Goal: Task Accomplishment & Management: Manage account settings

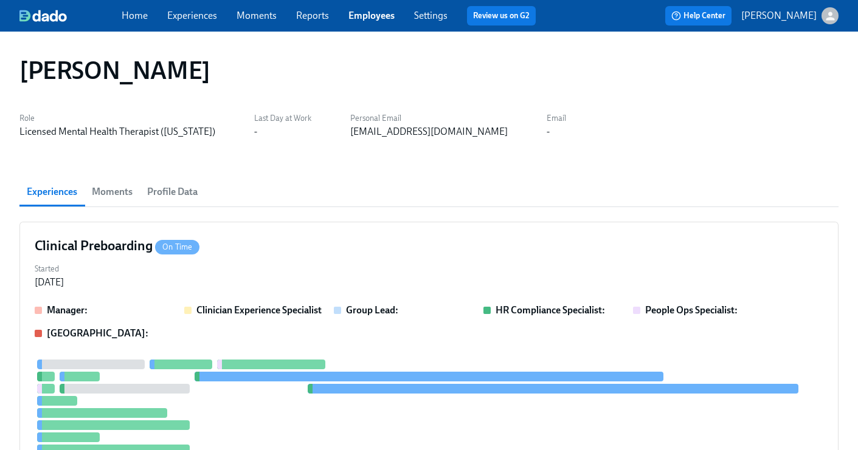
click at [377, 13] on link "Employees" at bounding box center [371, 16] width 46 height 12
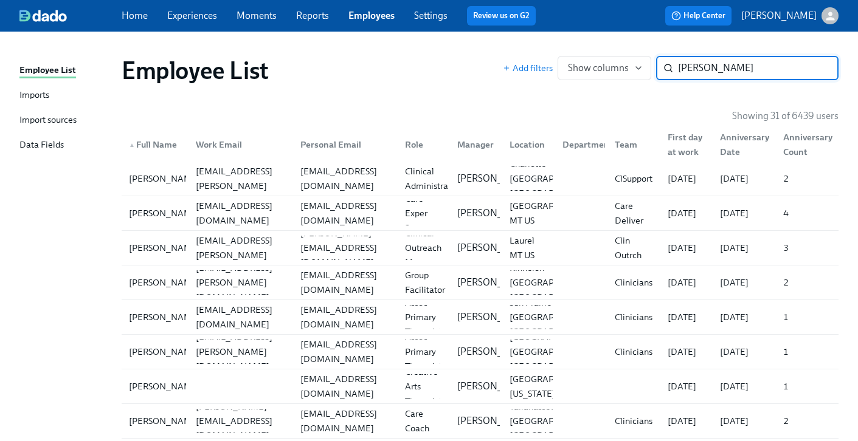
type input "[PERSON_NAME]"
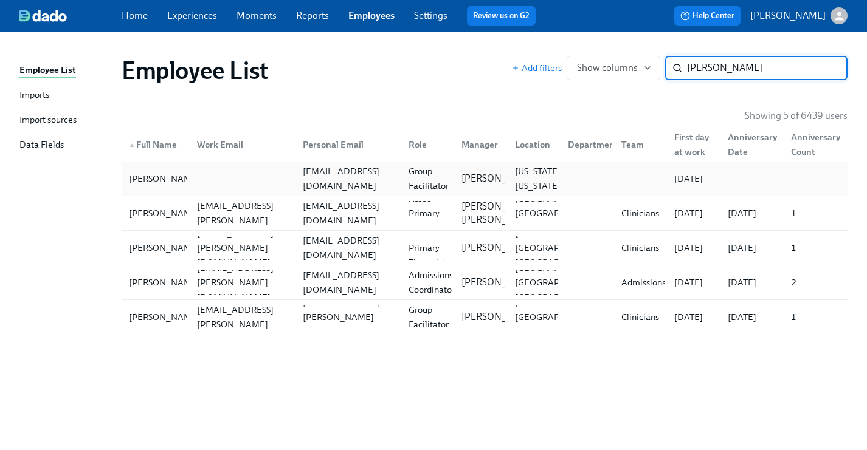
click at [443, 174] on div "Group Facilitator" at bounding box center [429, 178] width 50 height 29
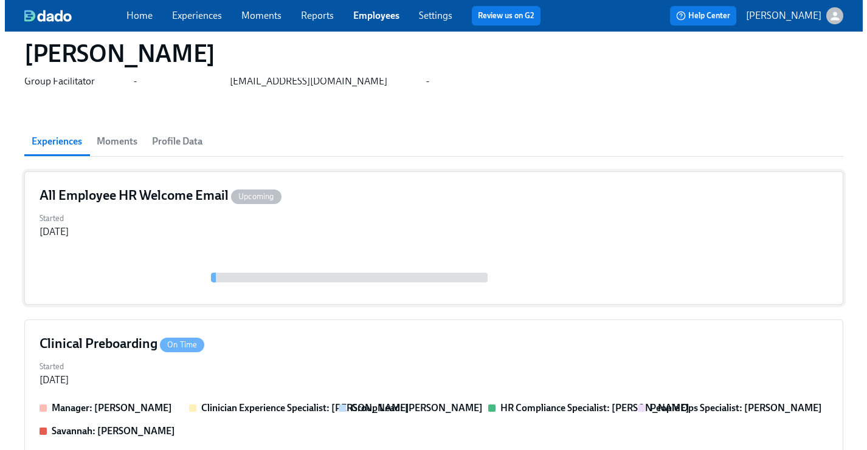
scroll to position [120, 0]
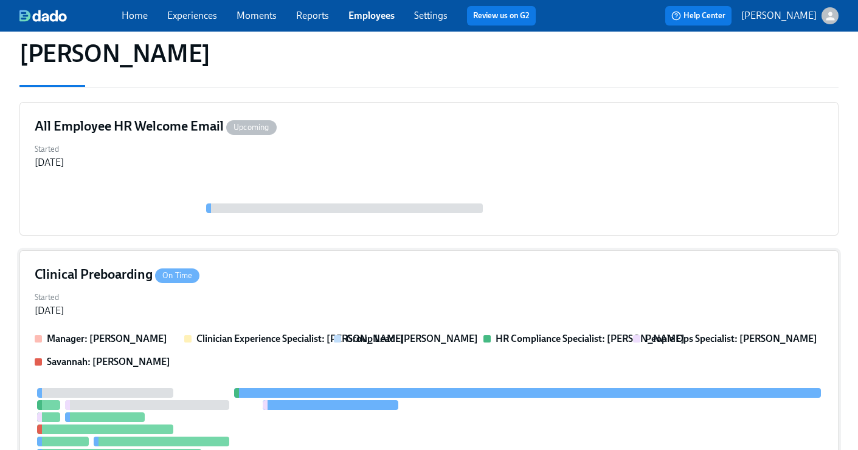
click at [366, 289] on div "Started [DATE]" at bounding box center [429, 303] width 788 height 29
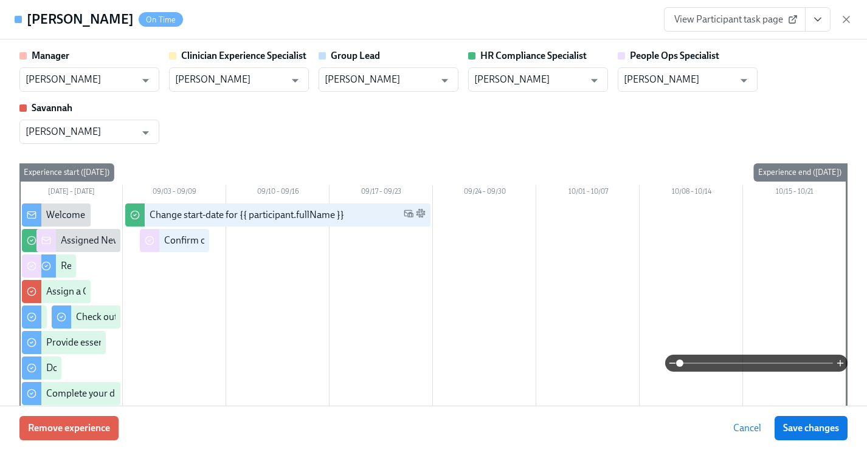
click at [820, 22] on icon "View task page" at bounding box center [817, 19] width 12 height 12
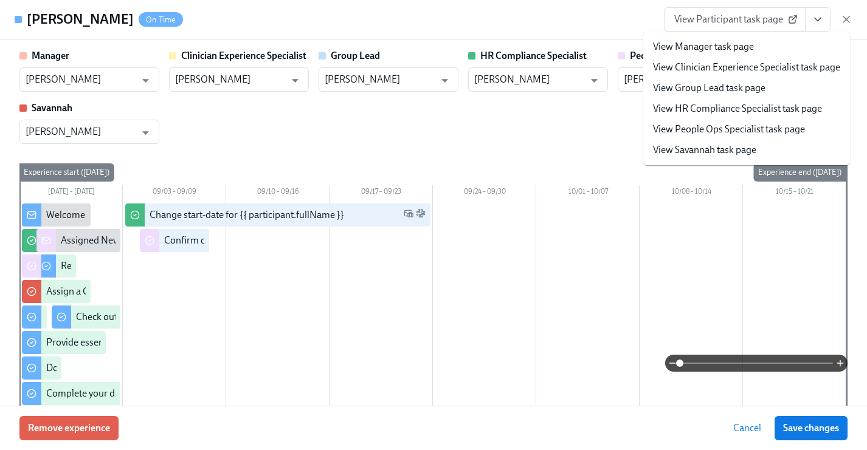
click at [762, 128] on link "View People Ops Specialist task page" at bounding box center [729, 129] width 152 height 13
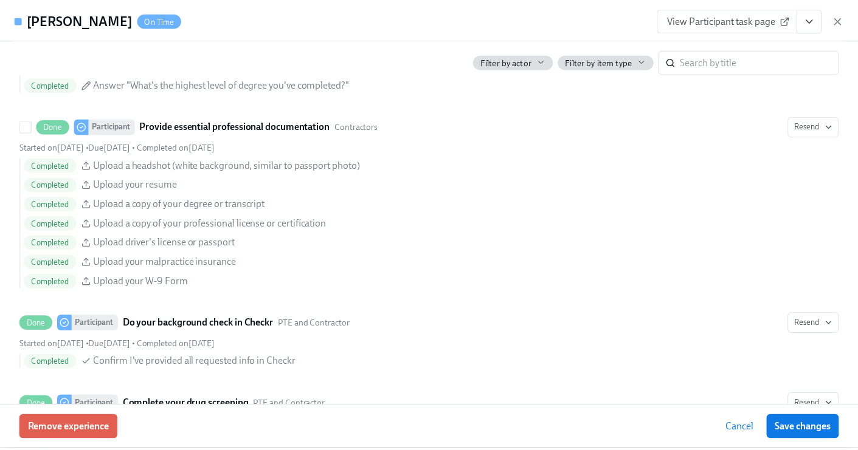
scroll to position [1307, 0]
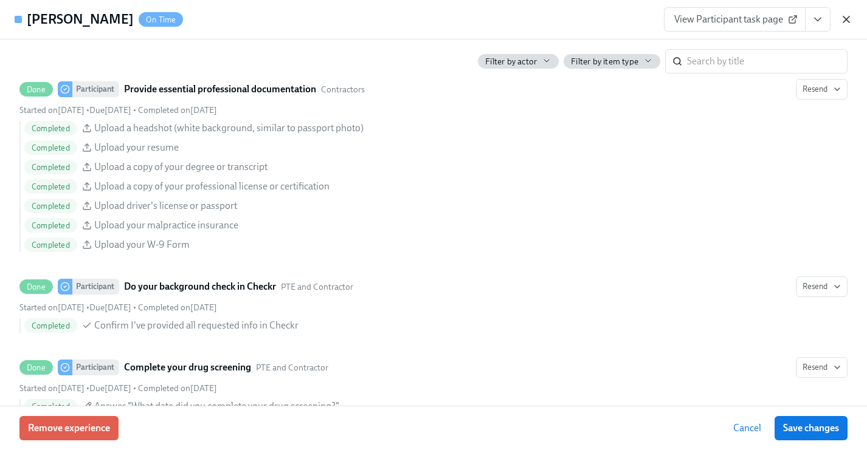
click at [844, 22] on icon "button" at bounding box center [846, 19] width 12 height 12
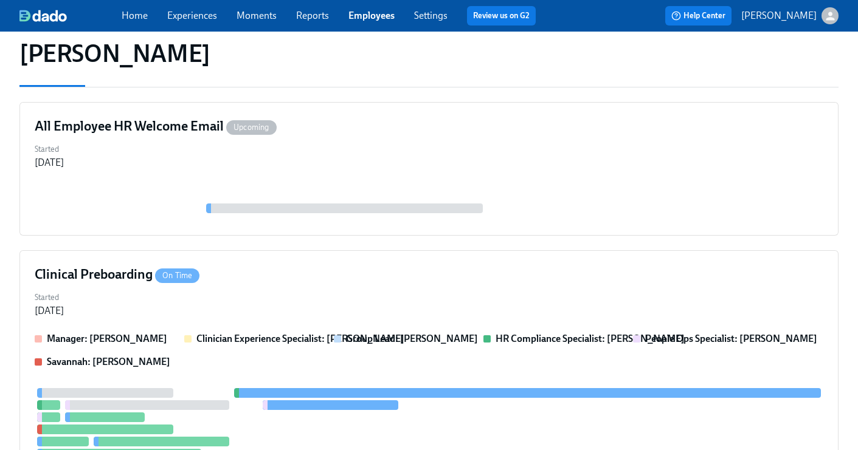
click at [359, 17] on link "Employees" at bounding box center [371, 16] width 46 height 12
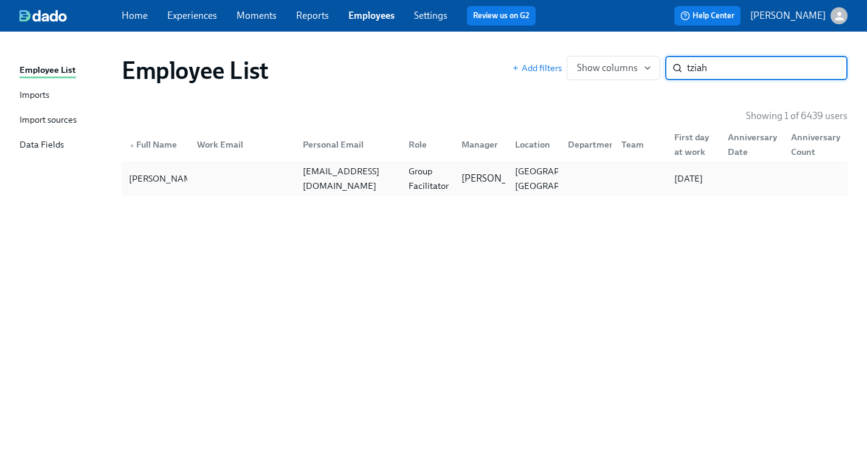
type input "tziah"
click at [427, 173] on div "Group Facilitator" at bounding box center [429, 178] width 50 height 29
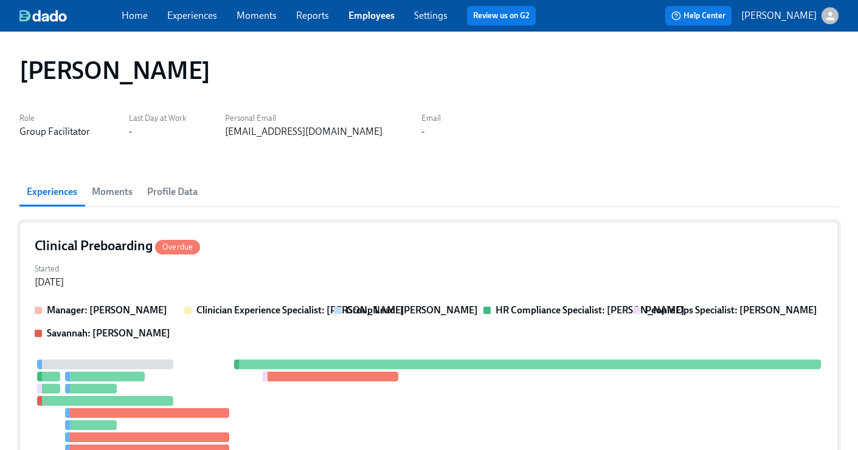
click at [315, 234] on div "Clinical Preboarding Overdue Started [DATE] Manager: [PERSON_NAME] Clinician Ex…" at bounding box center [428, 397] width 819 height 351
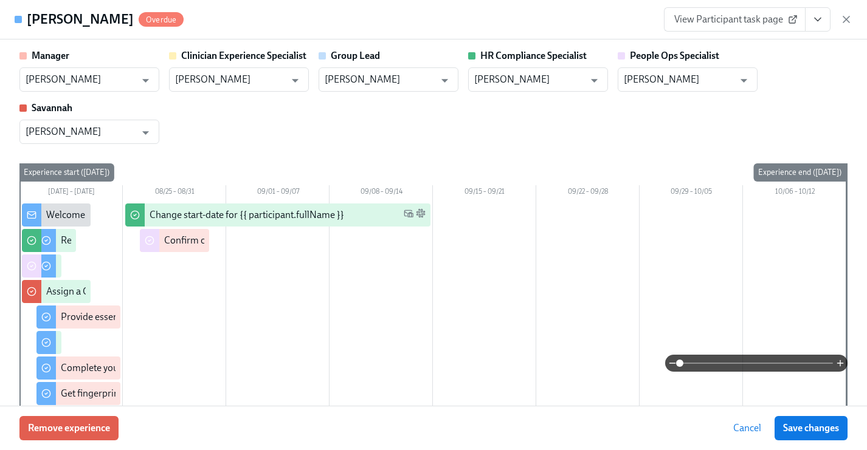
click at [814, 19] on icon "View task page" at bounding box center [817, 19] width 12 height 12
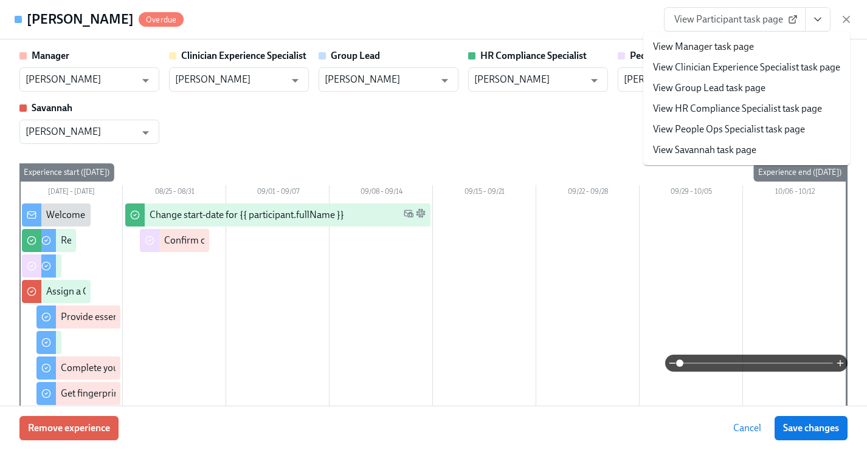
click at [751, 126] on link "View People Ops Specialist task page" at bounding box center [729, 129] width 152 height 13
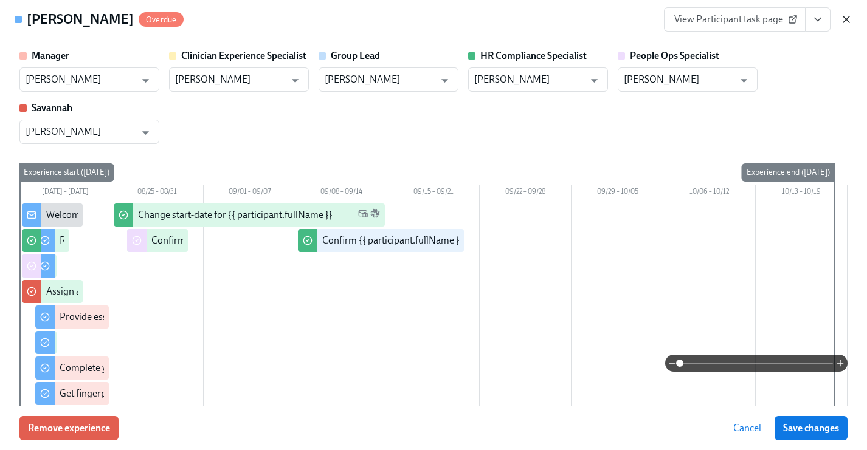
click at [846, 20] on icon "button" at bounding box center [846, 19] width 6 height 6
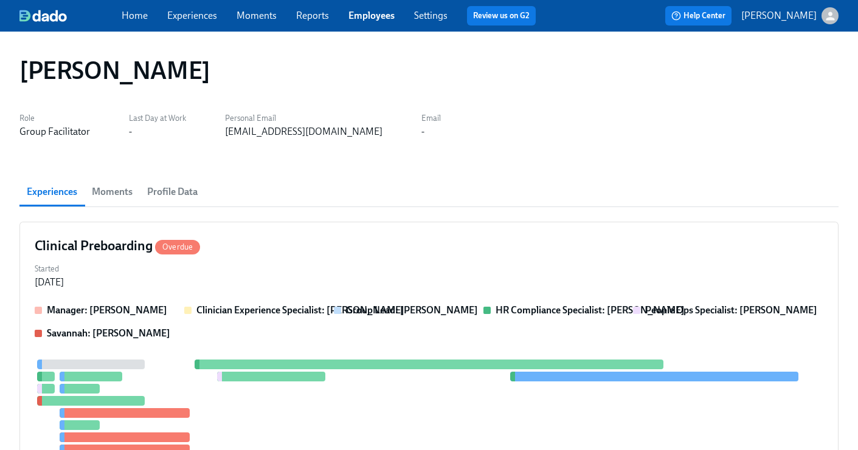
click at [374, 14] on link "Employees" at bounding box center [371, 16] width 46 height 12
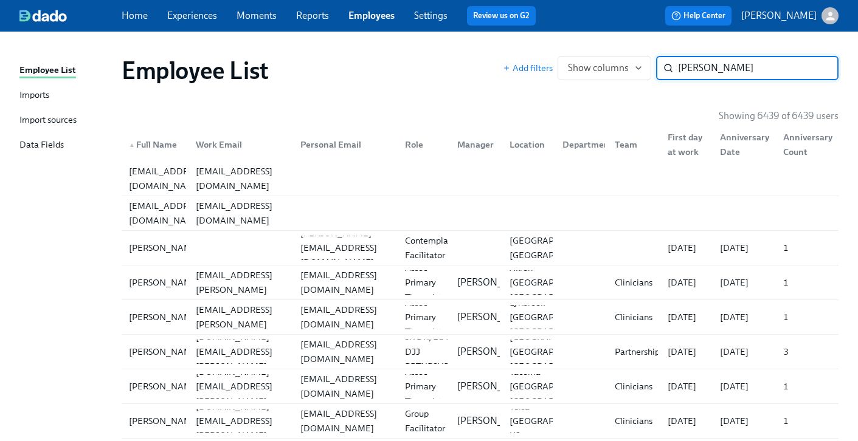
type input "[PERSON_NAME]"
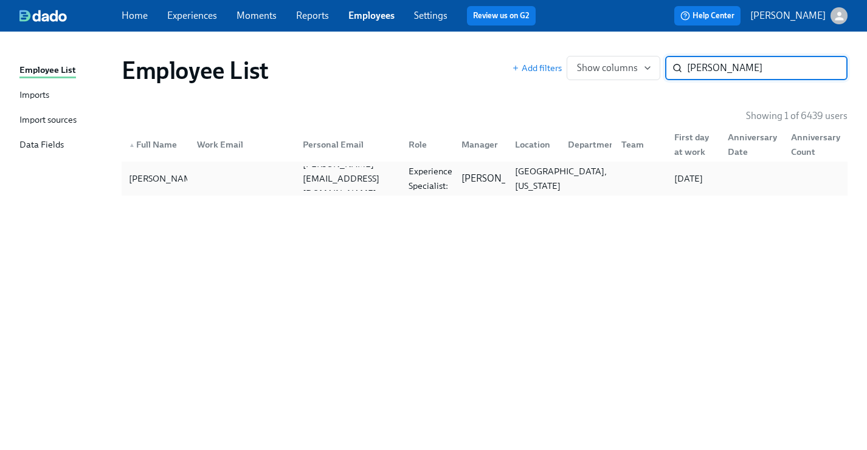
click at [512, 181] on div "[GEOGRAPHIC_DATA], [US_STATE]" at bounding box center [560, 178] width 101 height 29
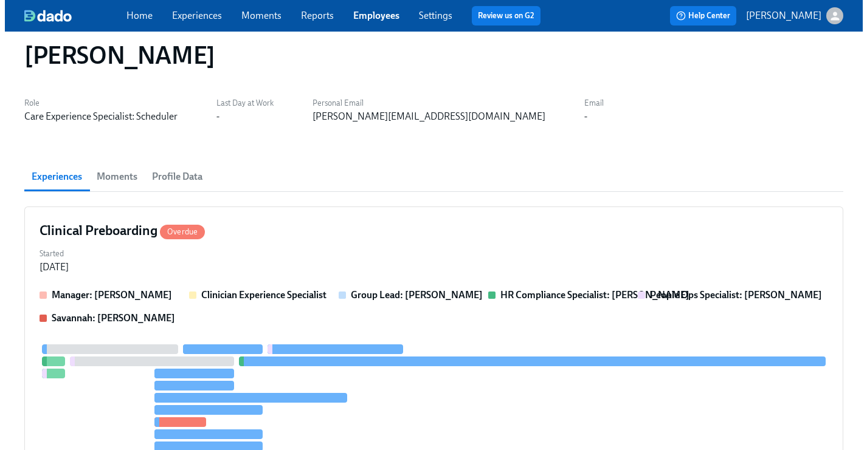
scroll to position [17, 0]
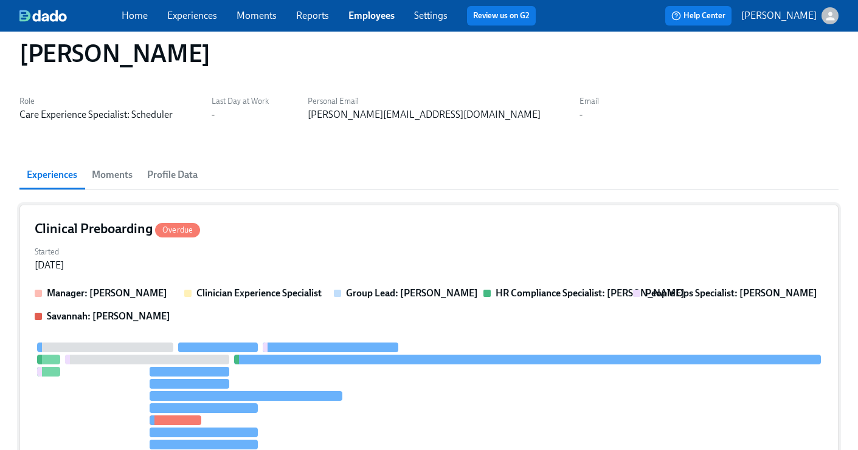
click at [423, 242] on div "Clinical Preboarding Overdue Started [DATE] Manager: [PERSON_NAME] Experience S…" at bounding box center [428, 374] width 819 height 339
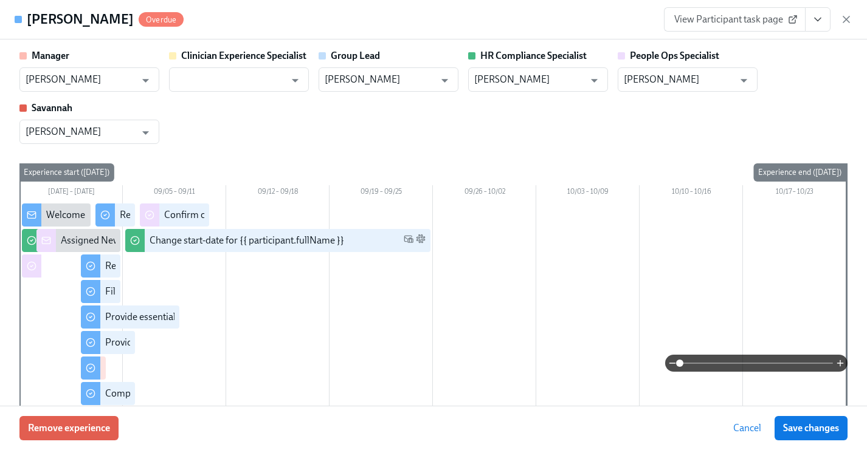
click at [814, 18] on icon "View task page" at bounding box center [817, 19] width 12 height 12
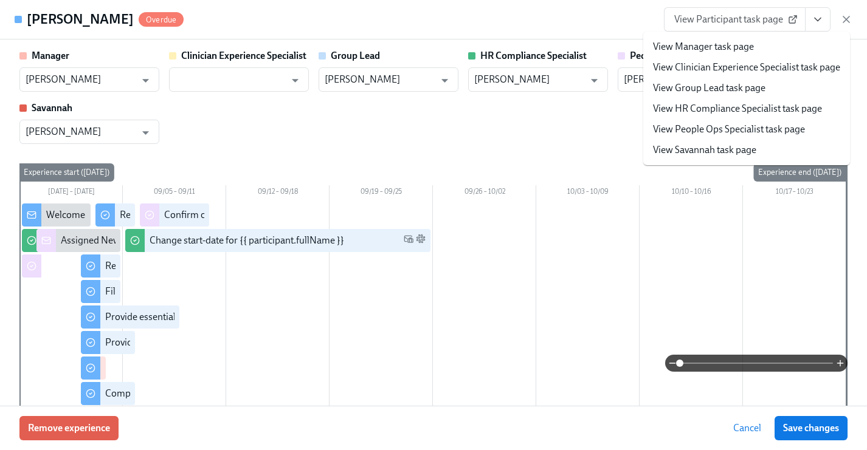
click at [760, 132] on link "View People Ops Specialist task page" at bounding box center [729, 129] width 152 height 13
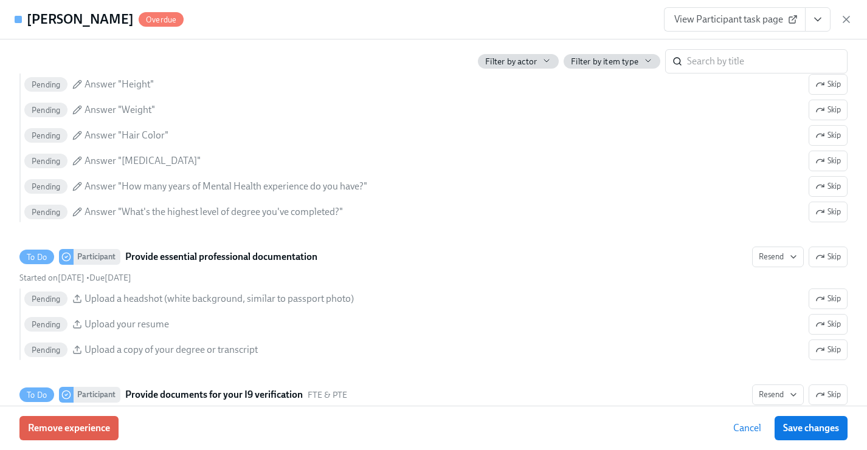
scroll to position [1254, 0]
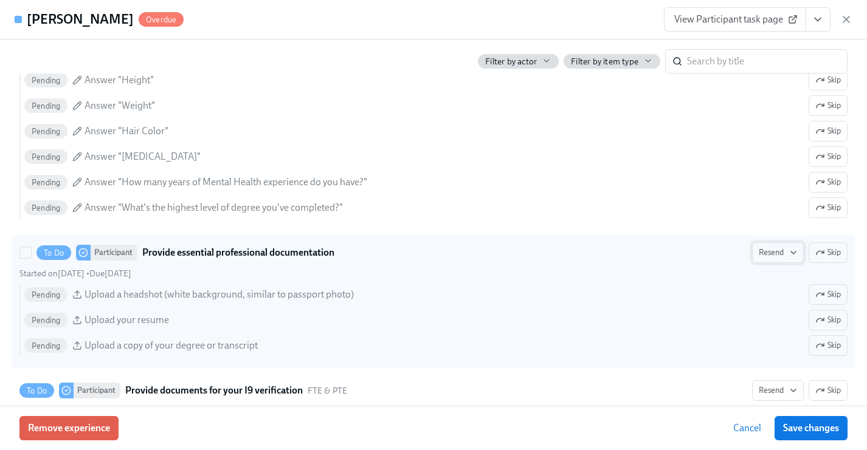
click at [788, 252] on icon "button" at bounding box center [793, 253] width 10 height 10
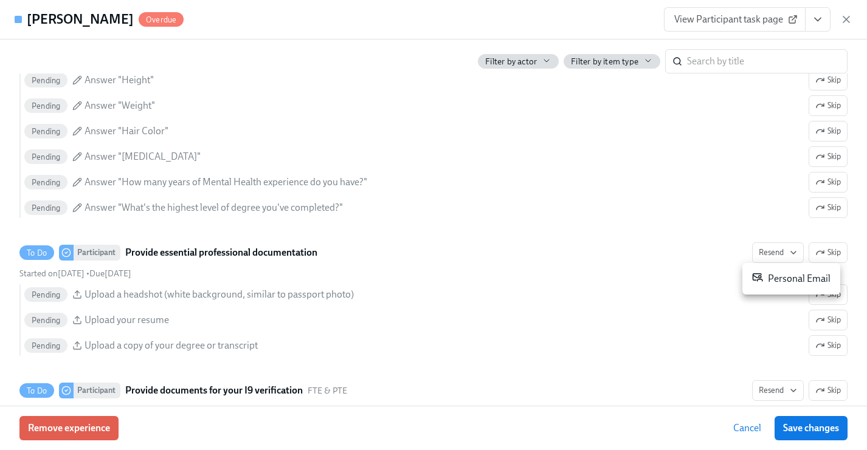
click at [783, 281] on div "Personal Email" at bounding box center [791, 279] width 78 height 15
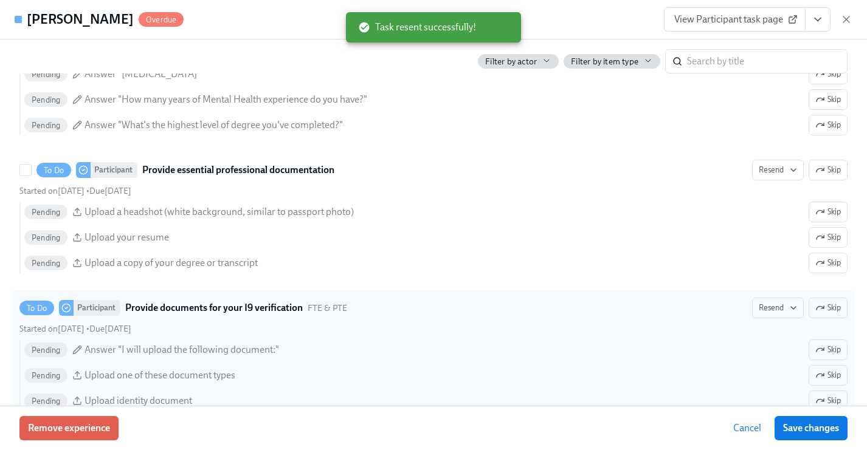
scroll to position [1350, 0]
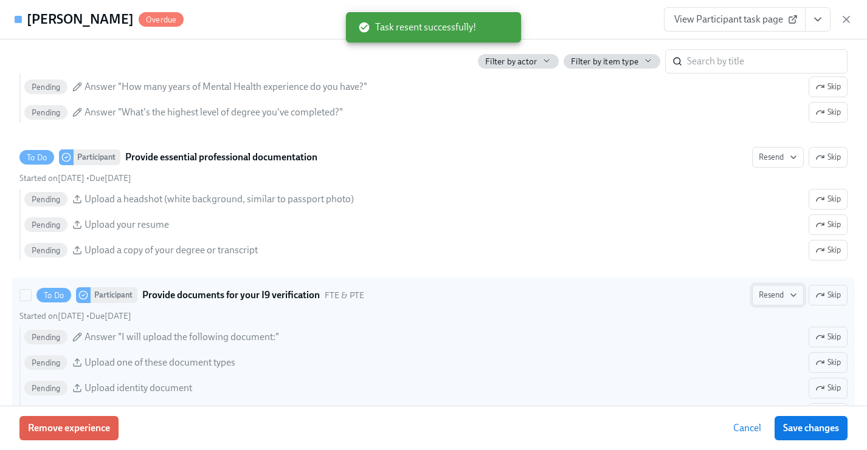
click at [769, 290] on span "Resend" at bounding box center [777, 295] width 38 height 12
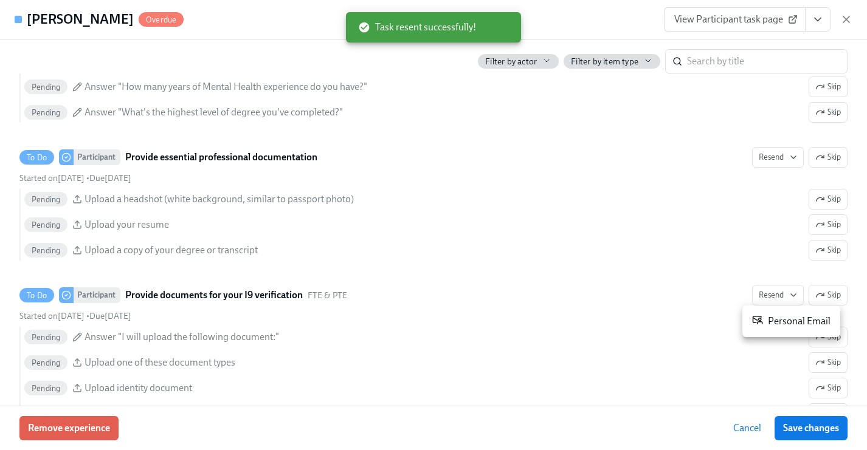
click at [768, 320] on div "Personal Email" at bounding box center [791, 321] width 78 height 15
click at [803, 424] on span "Save changes" at bounding box center [811, 428] width 56 height 12
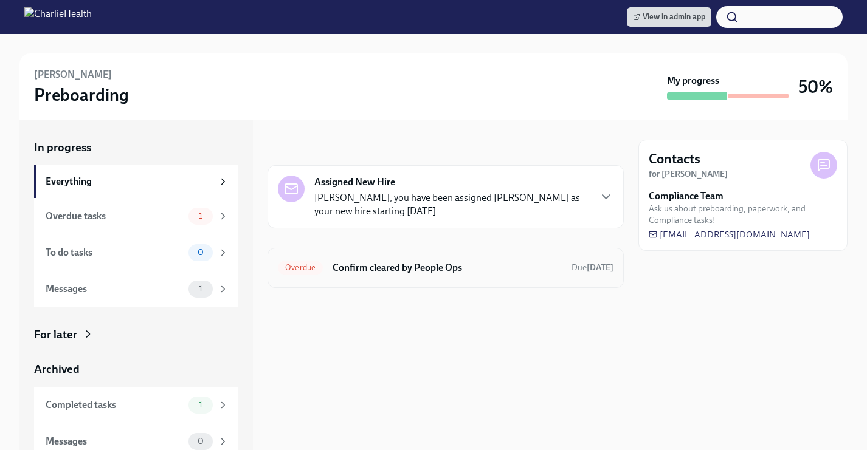
click at [380, 276] on div "Overdue Confirm cleared by People Ops Due 8 days ago" at bounding box center [445, 267] width 335 height 19
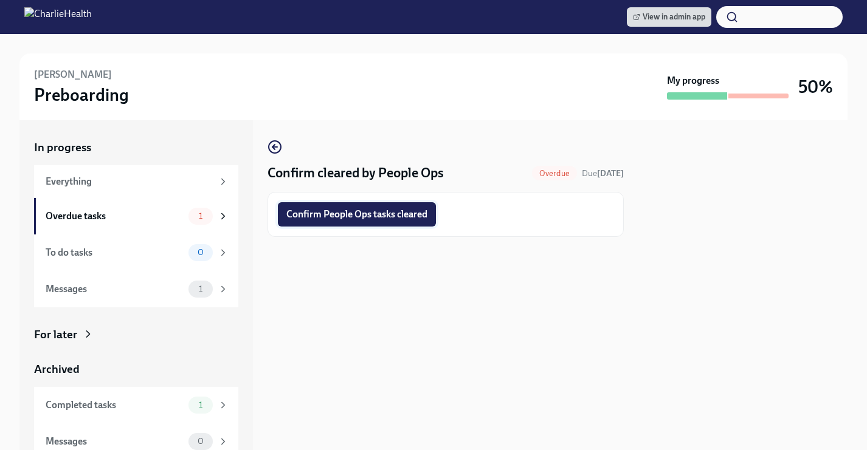
click at [412, 215] on span "Confirm People Ops tasks cleared" at bounding box center [356, 214] width 141 height 12
